Goal: Contribute content

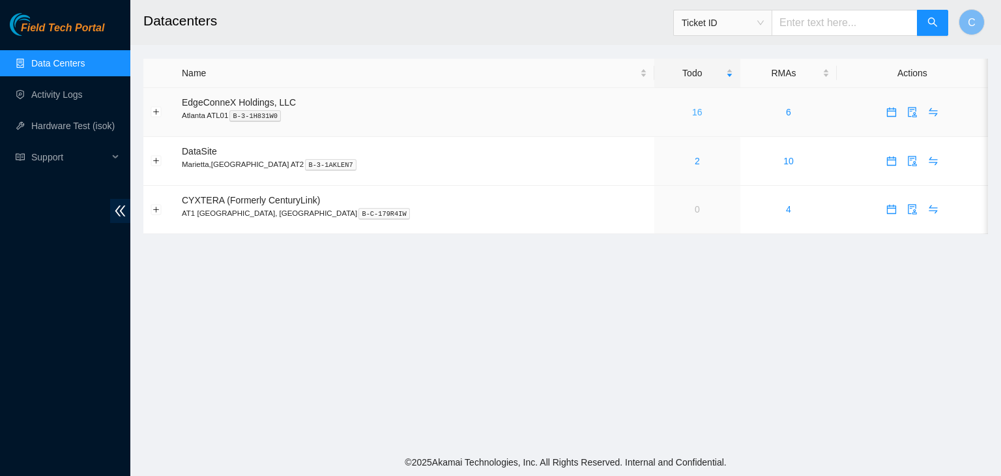
click at [692, 115] on link "16" at bounding box center [697, 112] width 10 height 10
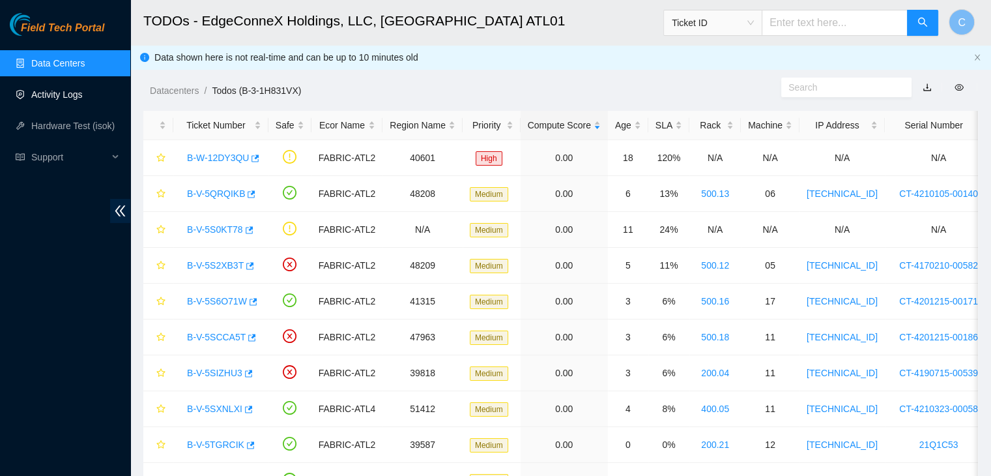
click at [75, 94] on link "Activity Logs" at bounding box center [56, 94] width 51 height 10
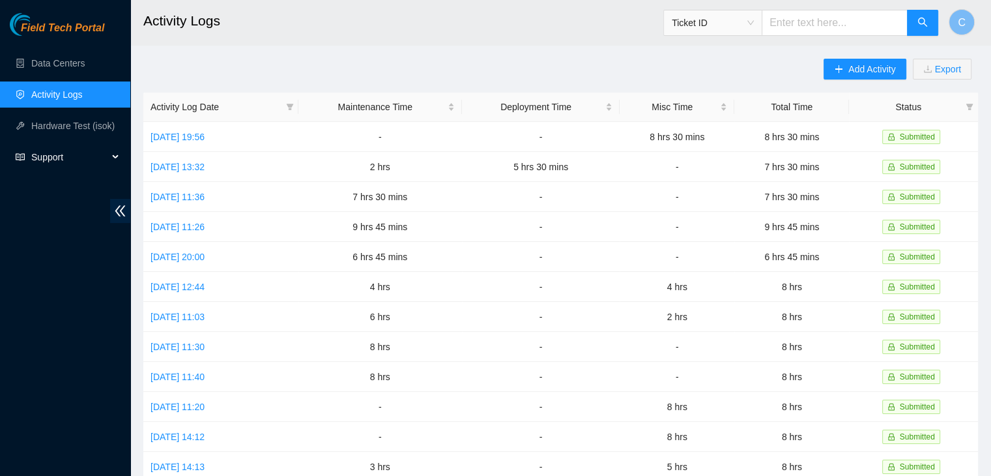
click at [89, 147] on span "Support" at bounding box center [69, 157] width 77 height 26
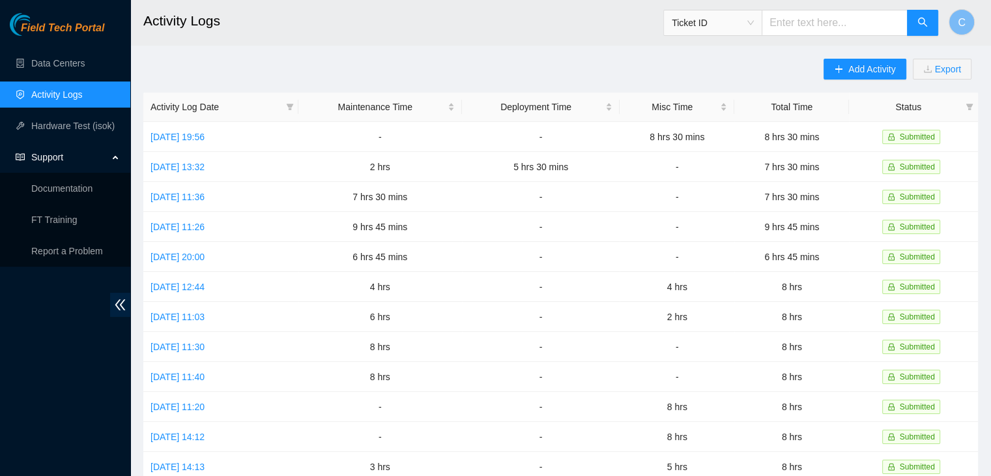
click at [87, 164] on span "Support" at bounding box center [69, 157] width 77 height 26
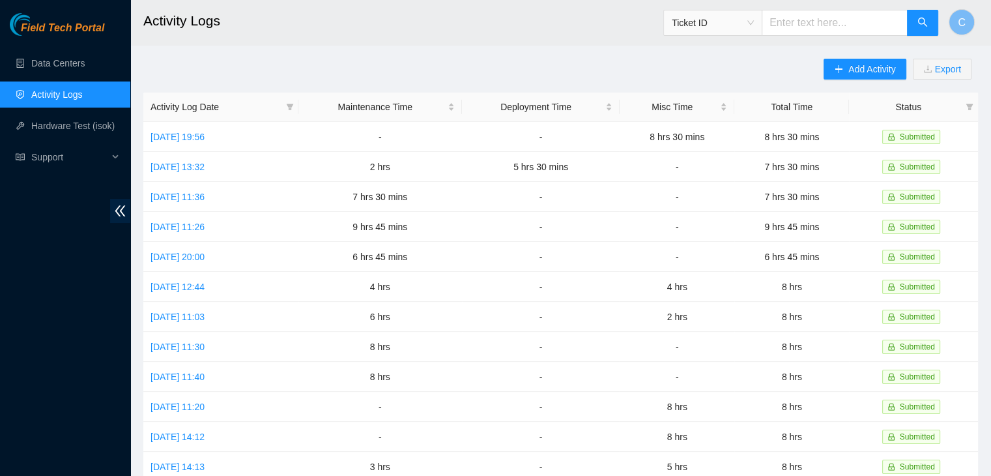
click at [450, 62] on div "Add Activity Export Activity Log Date Maintenance Time Deployment Time Misc Tim…" at bounding box center [560, 411] width 835 height 704
click at [863, 74] on span "Add Activity" at bounding box center [871, 69] width 47 height 14
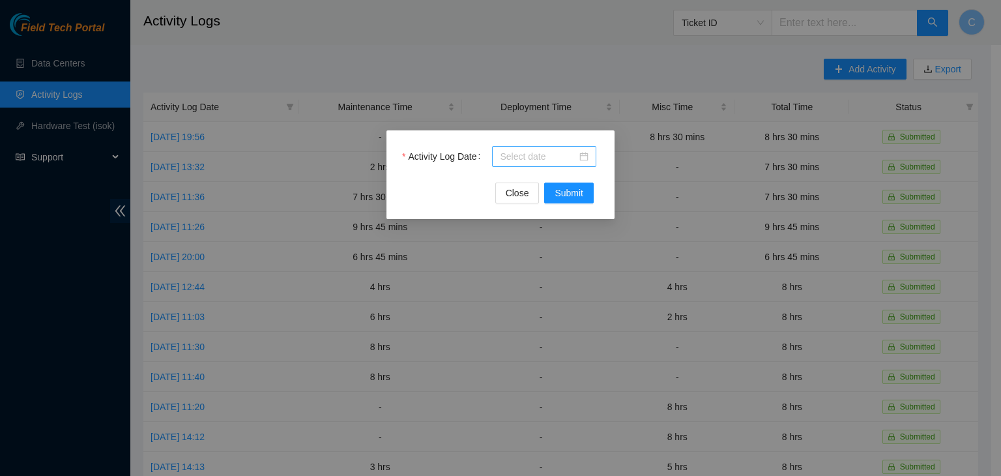
click at [584, 153] on div at bounding box center [544, 156] width 89 height 14
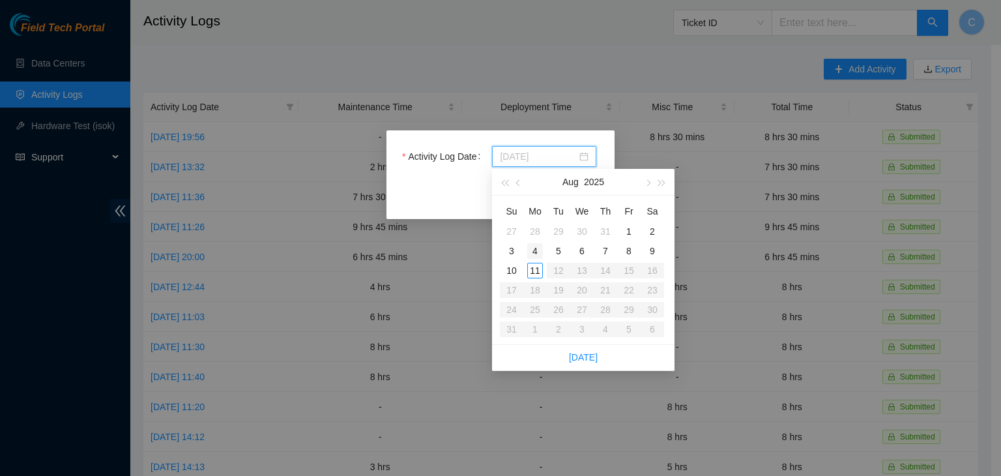
type input "[DATE]"
click at [540, 244] on div "4" at bounding box center [535, 251] width 16 height 16
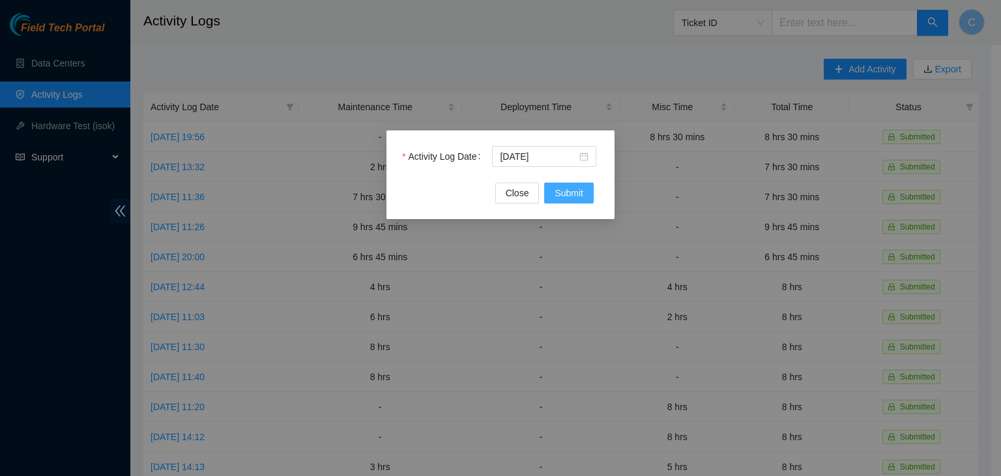
click at [574, 193] on span "Submit" at bounding box center [568, 193] width 29 height 14
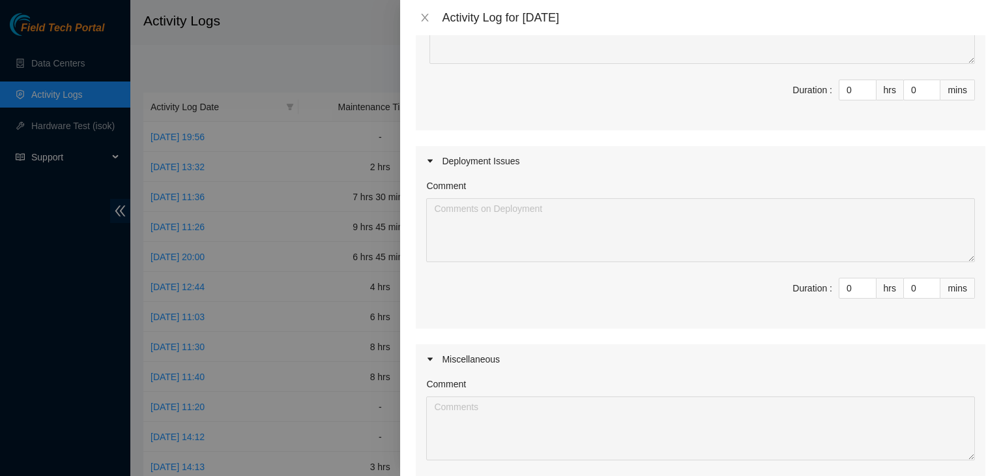
scroll to position [396, 0]
